Goal: Transaction & Acquisition: Purchase product/service

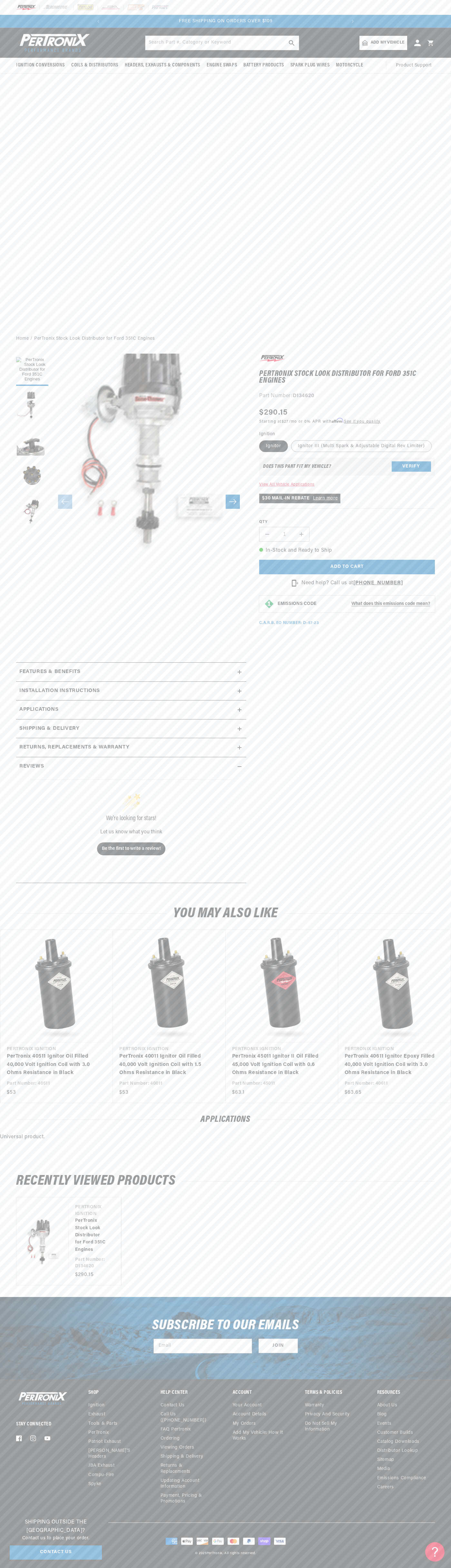
scroll to position [0, 242]
click at [75, 12] on div at bounding box center [225, 7] width 451 height 15
click at [448, 690] on section "PerTronix Stock Look Distributor for Ford 351C Engines PerTronix Stock Look Dis…" at bounding box center [225, 620] width 451 height 546
click at [69, 1568] on html "Skip to content Your cart Your cart is empty Get the right parts the first time…" at bounding box center [225, 784] width 451 height 1568
click at [23, 1425] on div "Stay Connected Facebook Instagram YouTube" at bounding box center [41, 1418] width 52 height 54
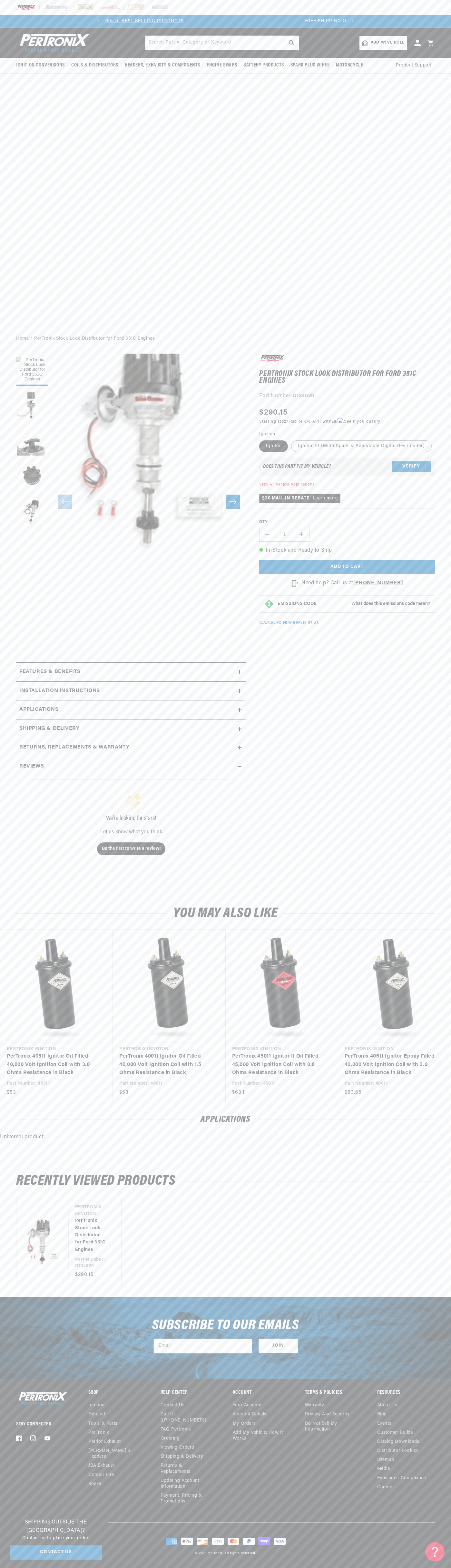
scroll to position [0, 0]
